Goal: Task Accomplishment & Management: Use online tool/utility

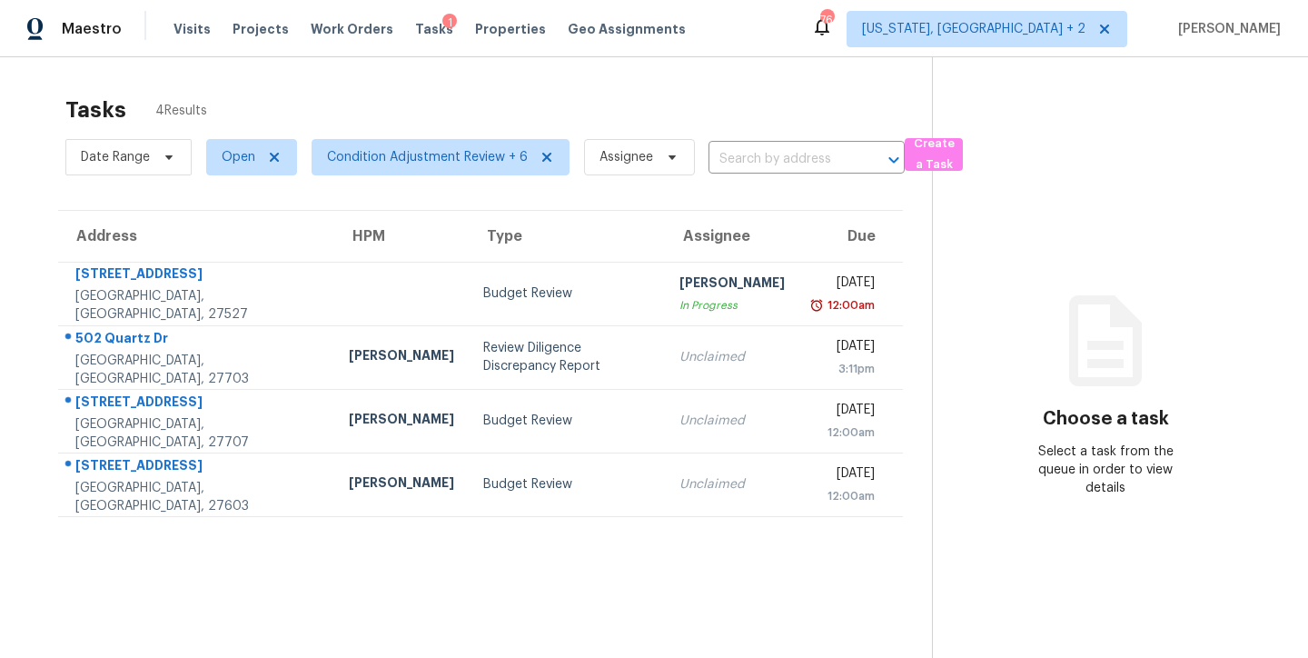
click at [757, 43] on div "Maestro Visits Projects Work Orders Tasks 1 Properties Geo Assignments 76 [US_S…" at bounding box center [654, 28] width 1308 height 57
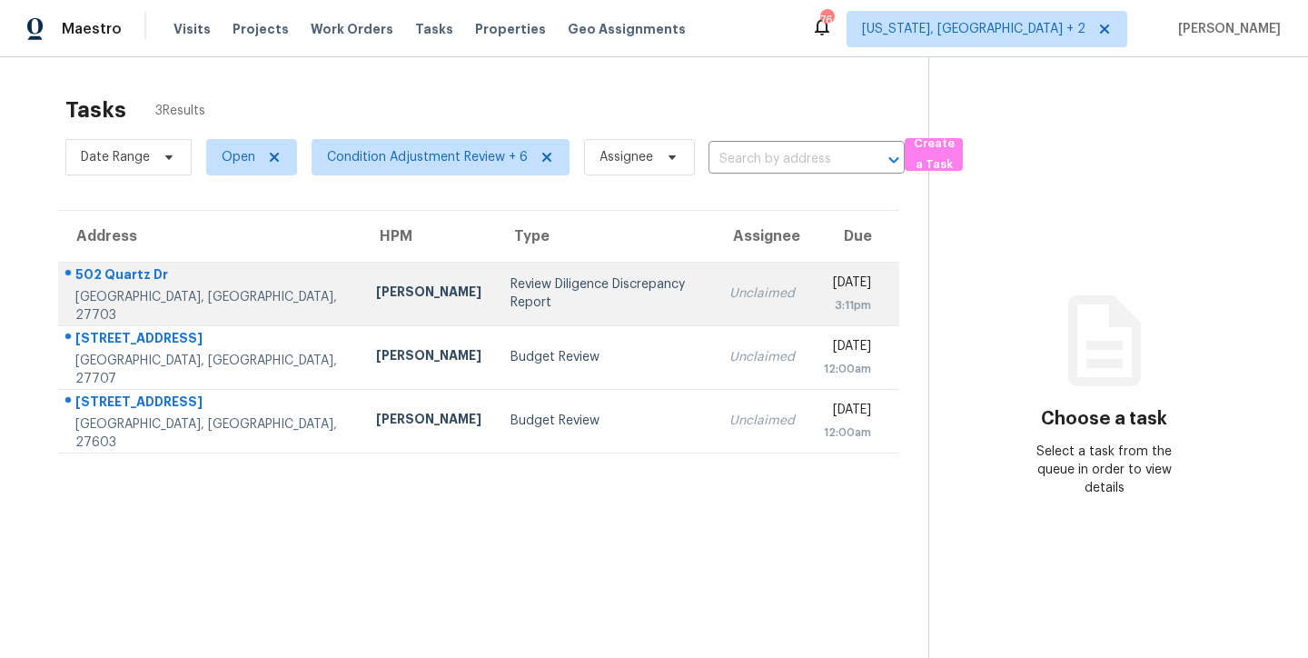
click at [391, 322] on td "[PERSON_NAME]" at bounding box center [429, 294] width 134 height 64
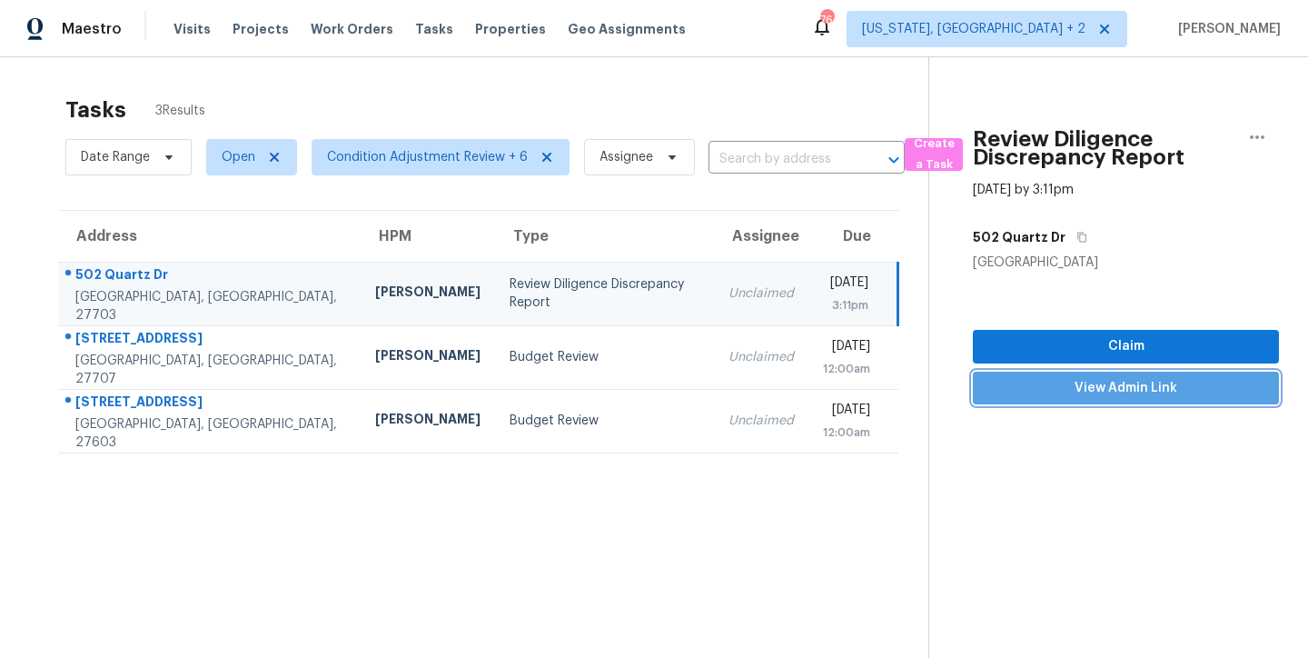
click at [1133, 390] on span "View Admin Link" at bounding box center [1125, 388] width 277 height 23
click at [537, 290] on div "Review Diligence Discrepancy Report" at bounding box center [605, 293] width 190 height 36
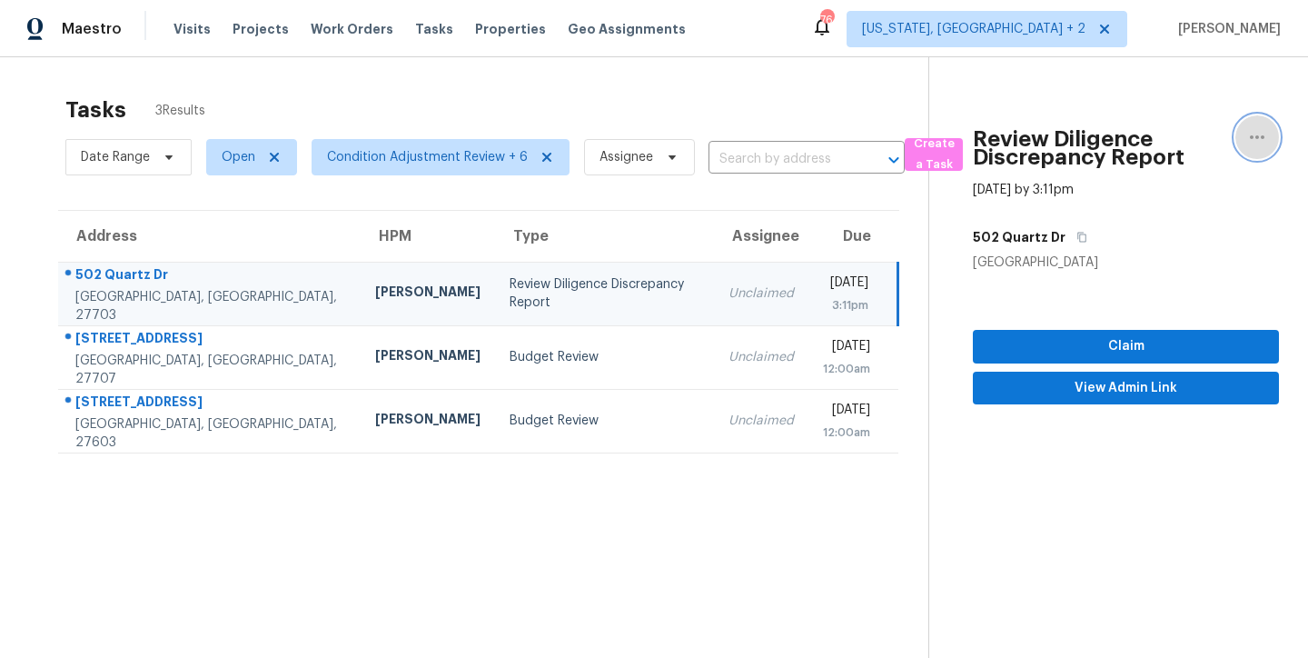
click at [1252, 141] on icon "button" at bounding box center [1257, 137] width 22 height 22
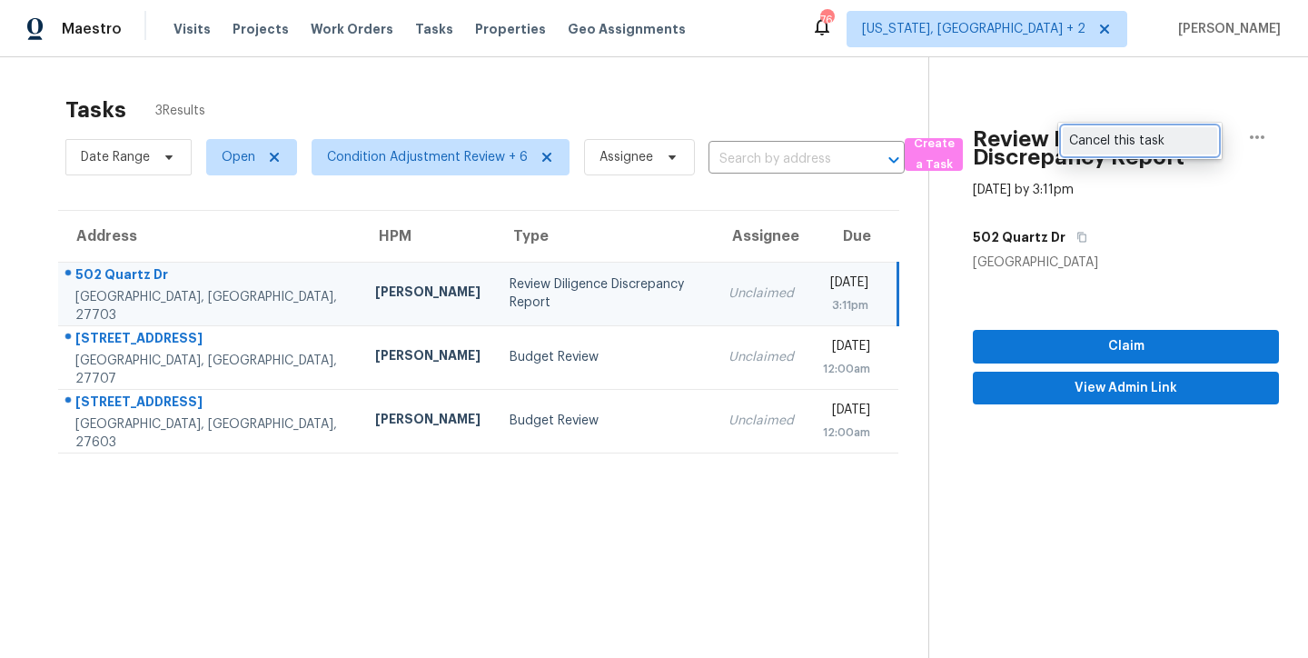
click at [1103, 140] on div "Cancel this task" at bounding box center [1140, 141] width 142 height 18
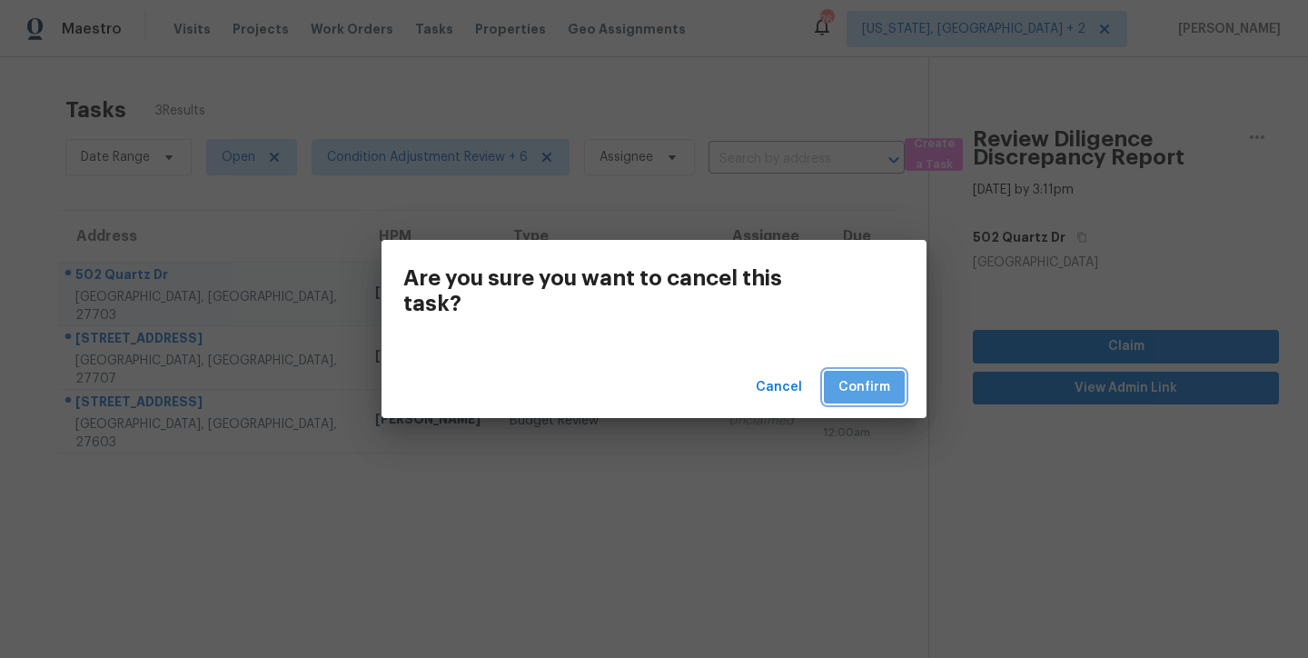
click at [886, 387] on span "Confirm" at bounding box center [864, 387] width 52 height 23
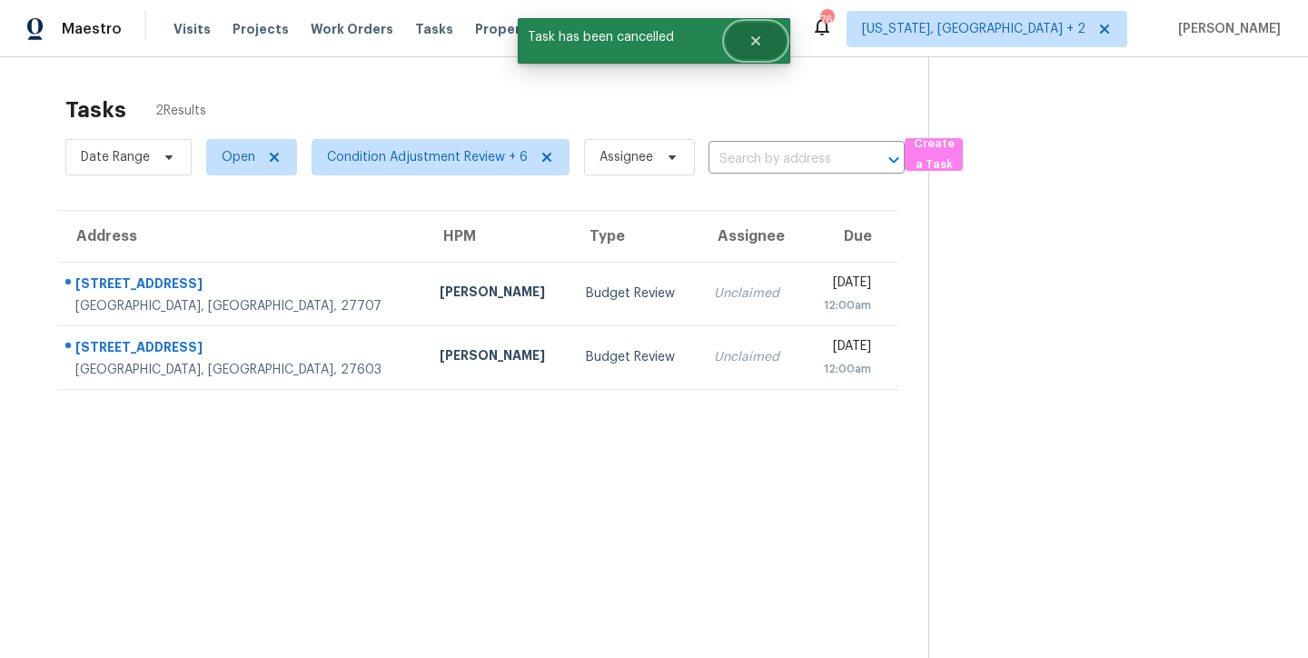
click at [768, 45] on button "Close" at bounding box center [756, 41] width 60 height 36
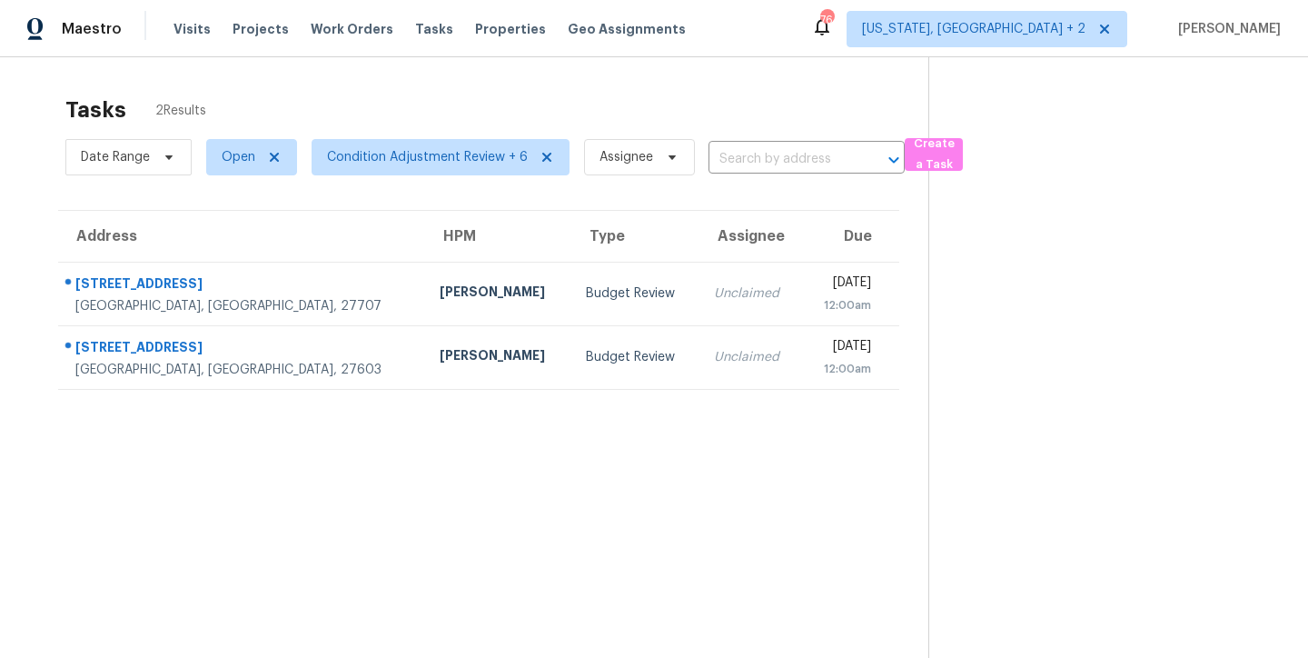
click at [818, 34] on div "Maestro Visits Projects Work Orders Tasks Properties Geo Assignments 76 Washing…" at bounding box center [654, 28] width 1308 height 57
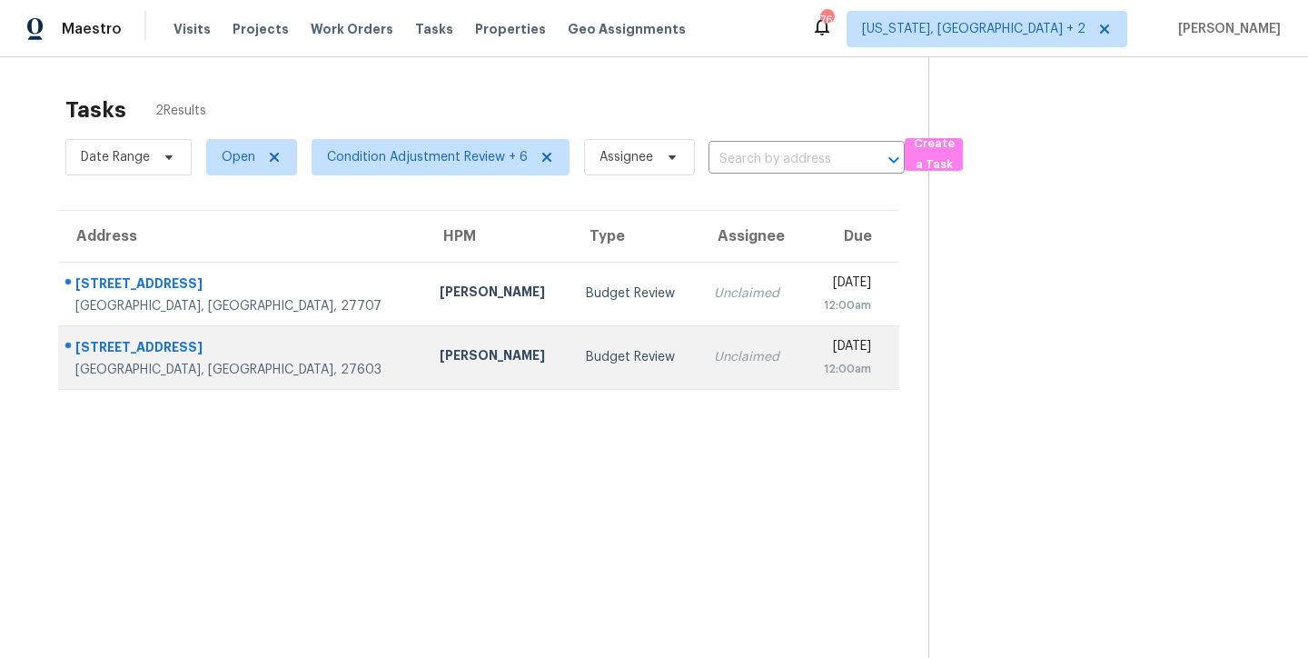
drag, startPoint x: 464, startPoint y: 470, endPoint x: 453, endPoint y: 374, distance: 96.0
click at [464, 470] on section "Tasks 2 Results Date Range Open Condition Adjustment Review + 6 Assignee ​ Crea…" at bounding box center [478, 400] width 899 height 629
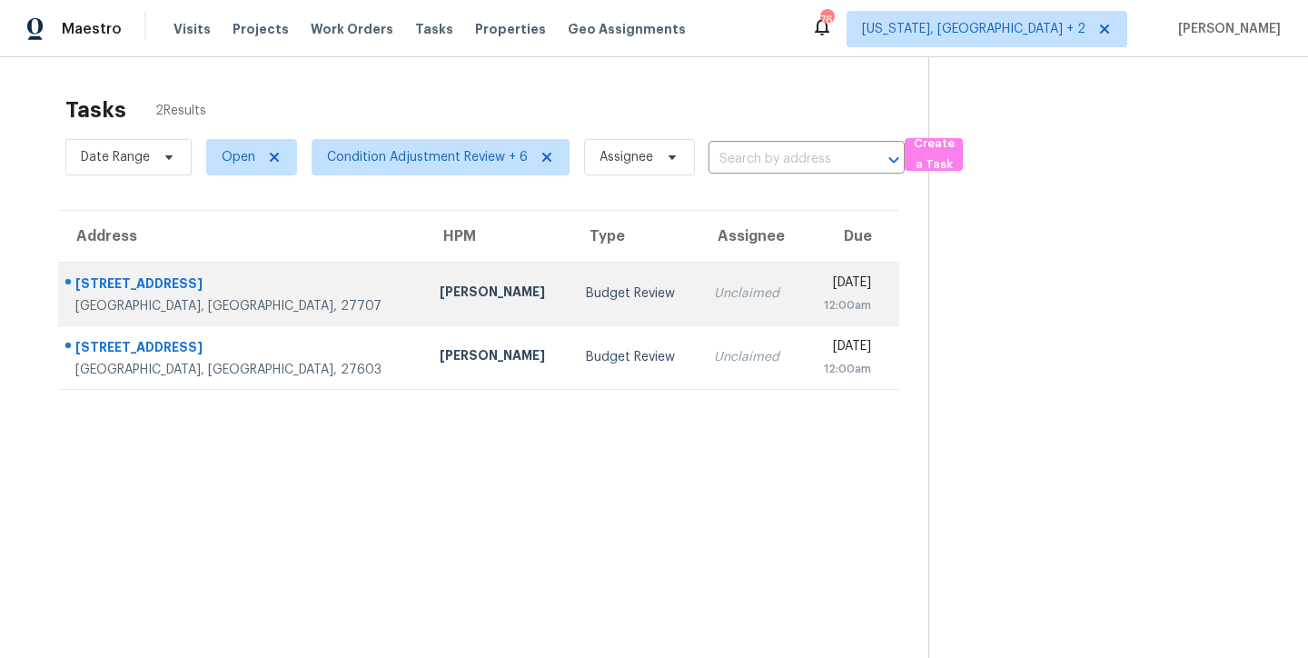
click at [425, 319] on td "[PERSON_NAME]" at bounding box center [498, 294] width 146 height 64
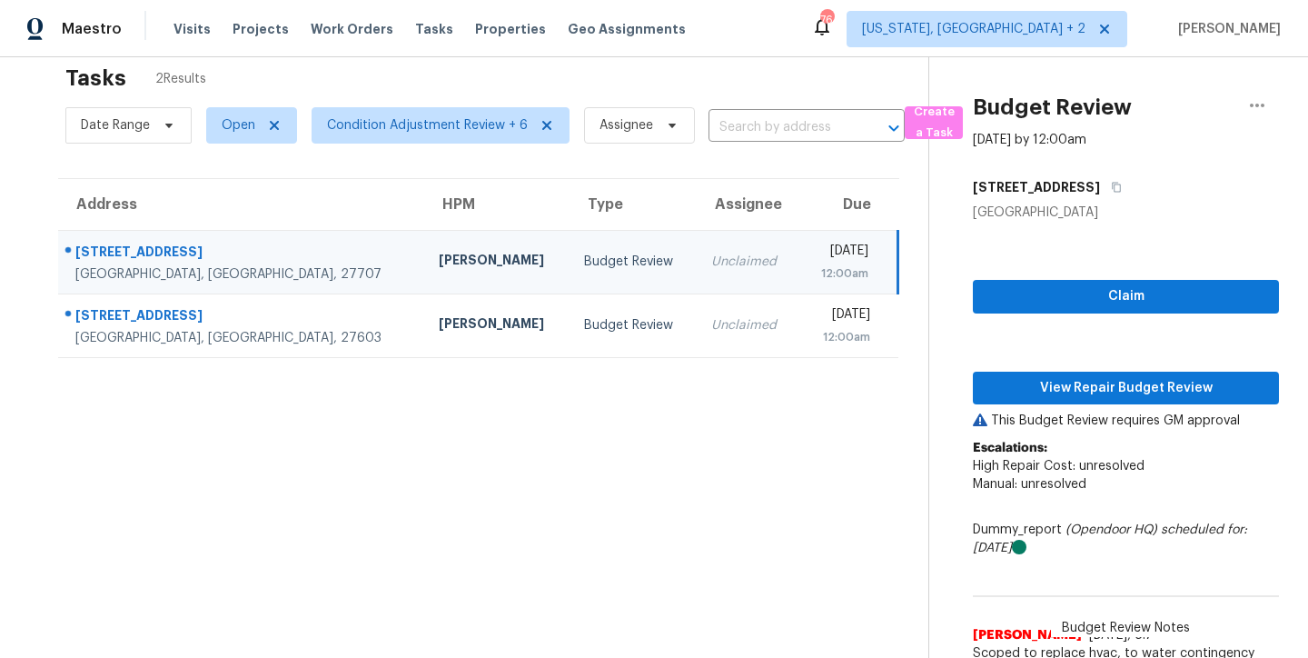
scroll to position [95, 0]
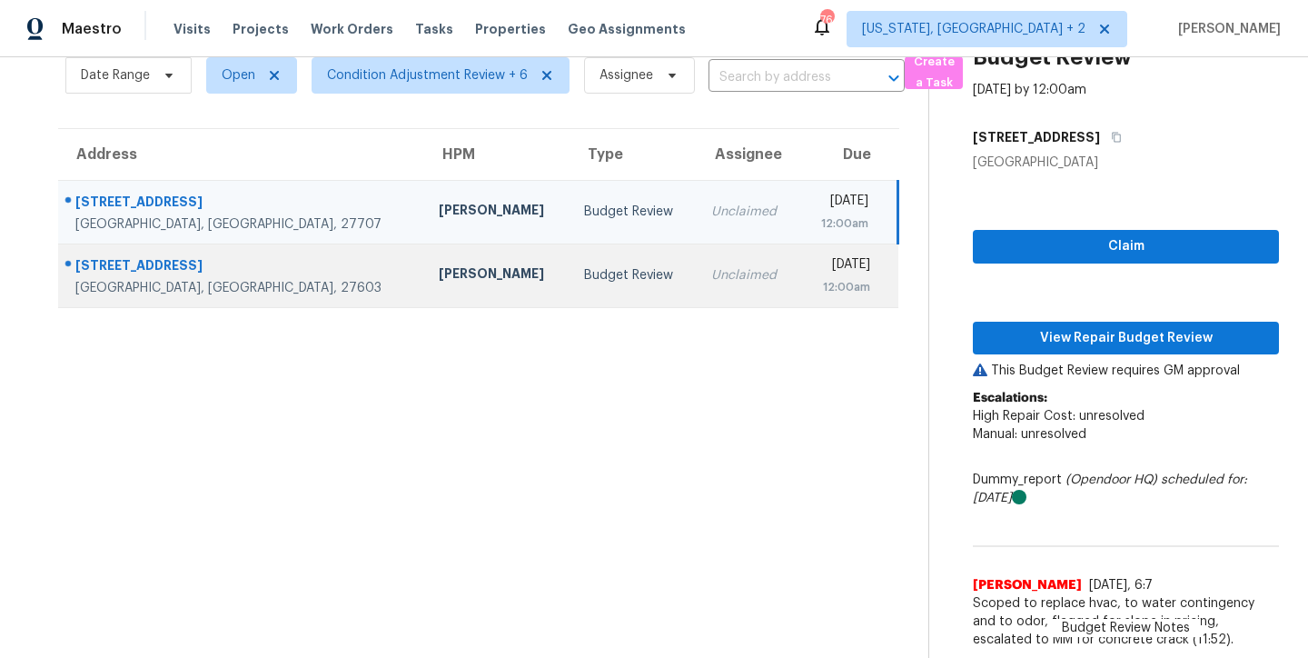
click at [439, 271] on div "[PERSON_NAME]" at bounding box center [497, 275] width 116 height 23
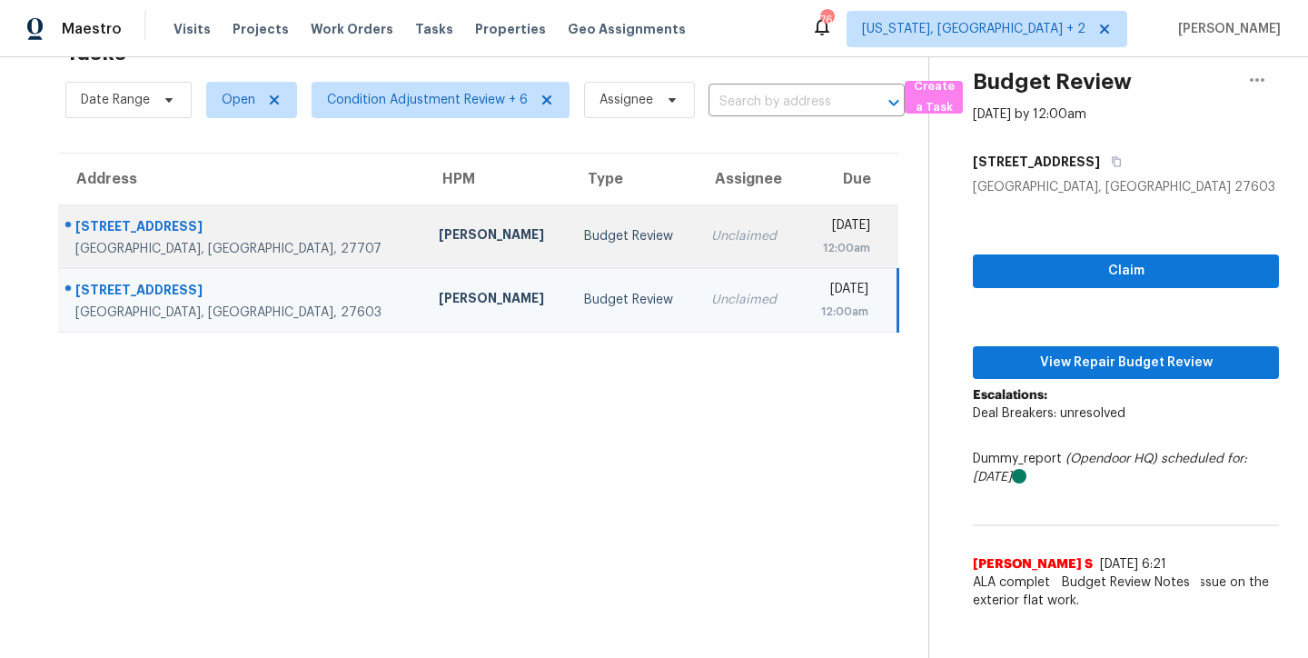
click at [697, 234] on td "Unclaimed" at bounding box center [748, 236] width 103 height 64
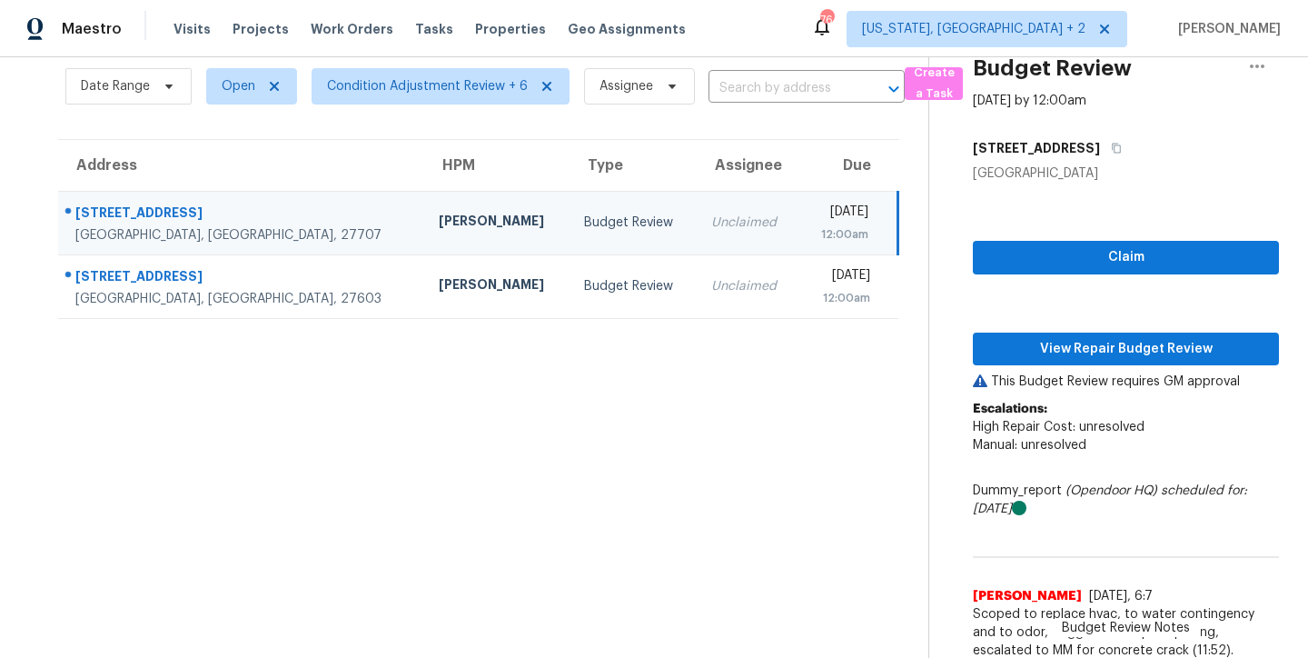
scroll to position [95, 0]
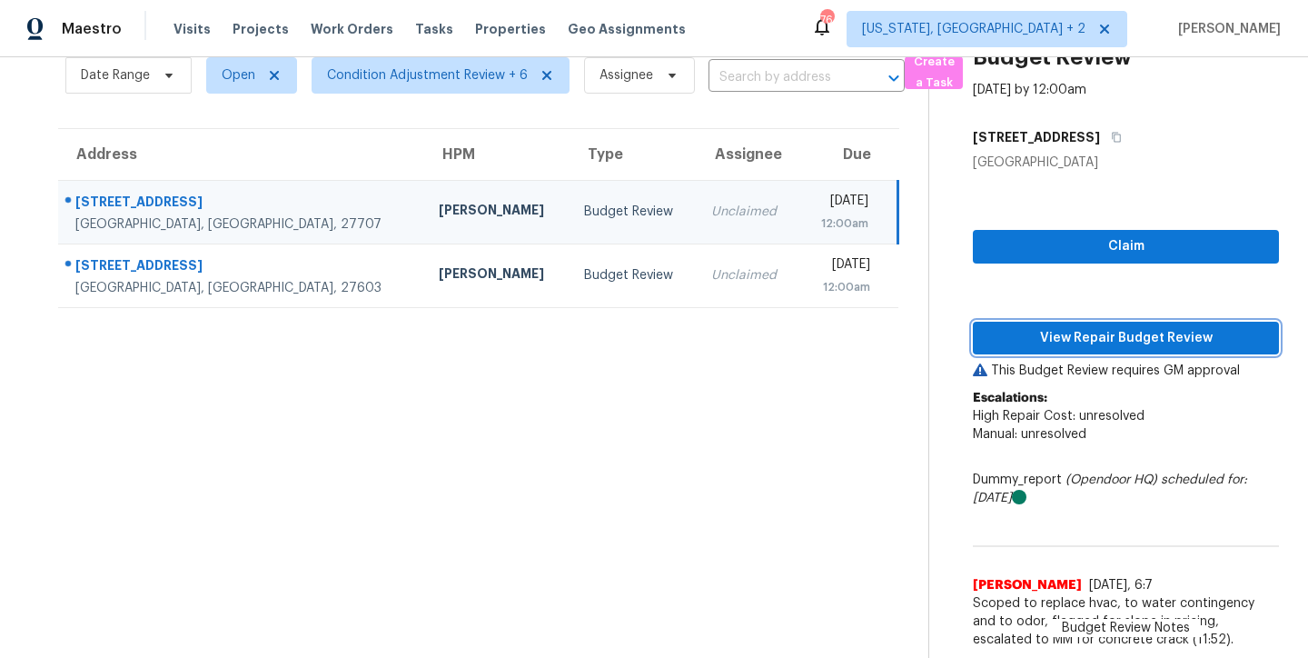
click at [1143, 330] on span "View Repair Budget Review" at bounding box center [1125, 338] width 277 height 23
